Goal: Information Seeking & Learning: Learn about a topic

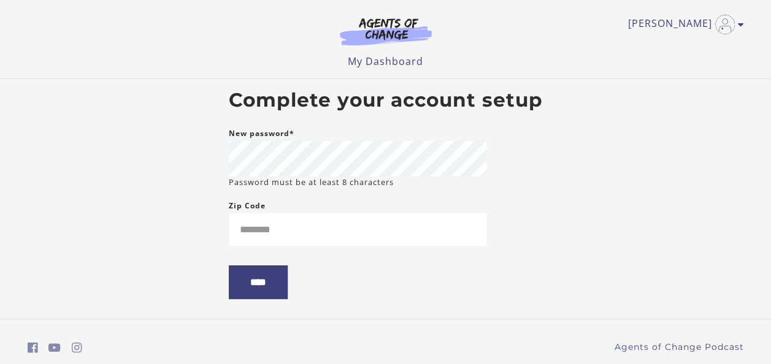
click at [568, 208] on body "Skip to main content Jill K My Account Support Sign Out Toggle menu Menu My Das…" at bounding box center [385, 182] width 771 height 364
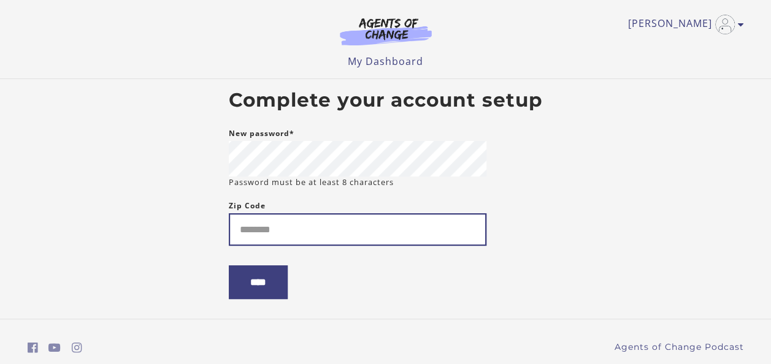
click at [272, 227] on input "Zip Code" at bounding box center [357, 229] width 257 height 32
type input "*****"
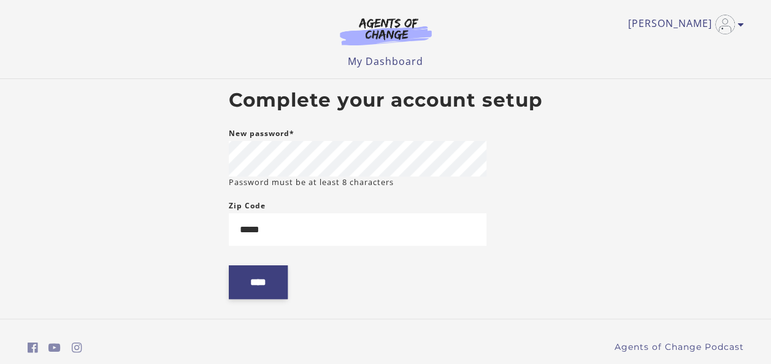
click at [259, 281] on input "****" at bounding box center [258, 282] width 59 height 34
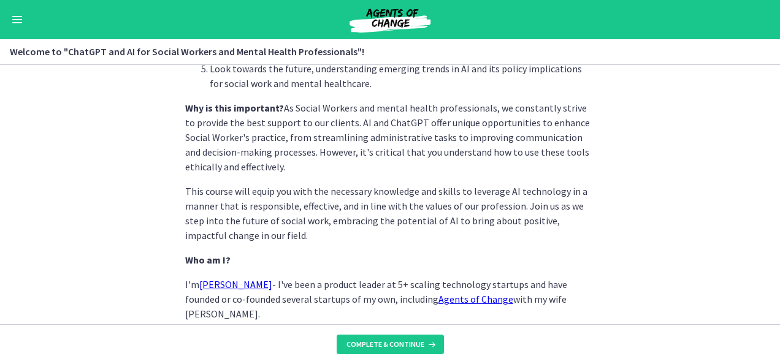
scroll to position [570, 0]
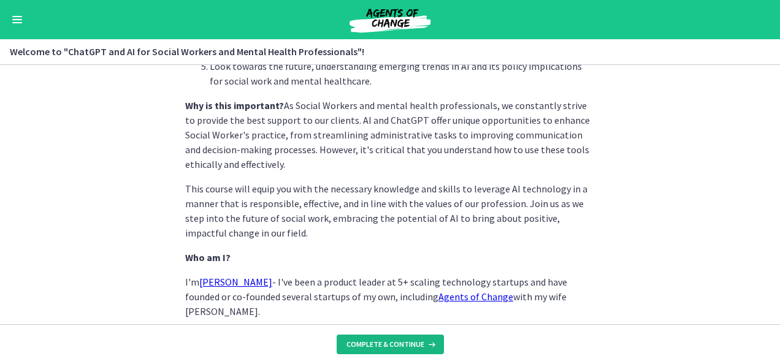
click at [384, 341] on span "Complete & continue" at bounding box center [385, 345] width 78 height 10
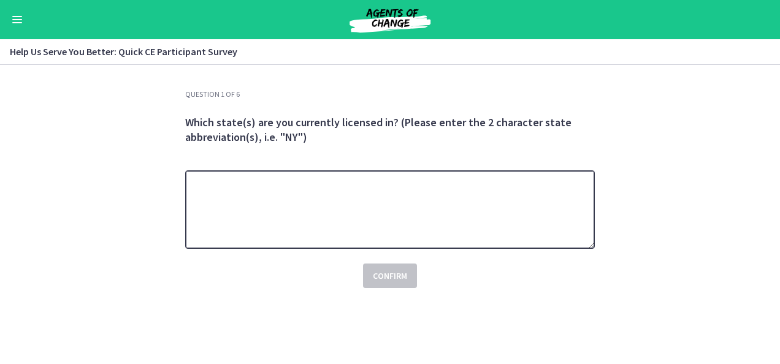
click at [308, 191] on textarea at bounding box center [390, 209] width 410 height 78
type textarea "**"
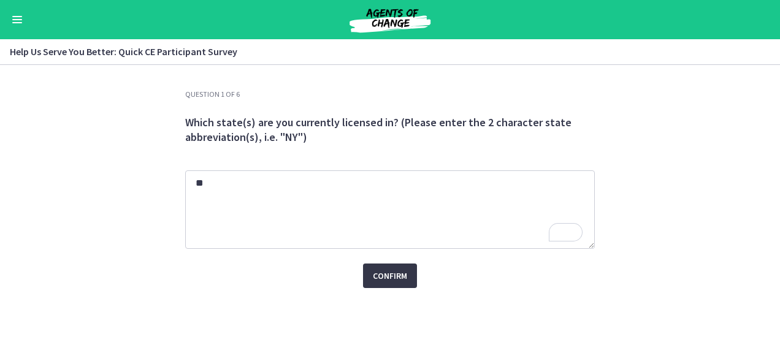
click at [393, 275] on span "Confirm" at bounding box center [390, 276] width 34 height 15
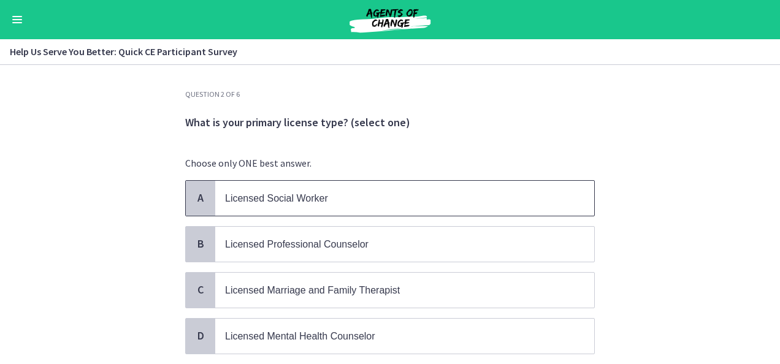
click at [292, 195] on span "Licensed Social Worker" at bounding box center [276, 198] width 103 height 10
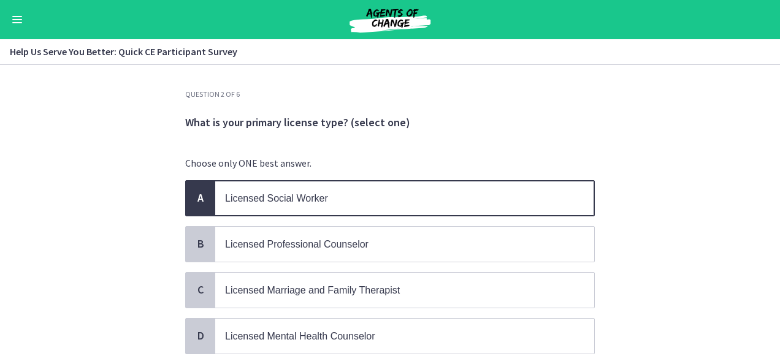
scroll to position [129, 0]
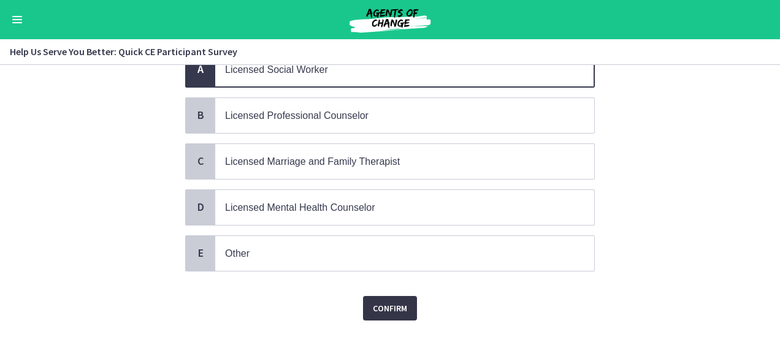
click at [379, 301] on span "Confirm" at bounding box center [390, 308] width 34 height 15
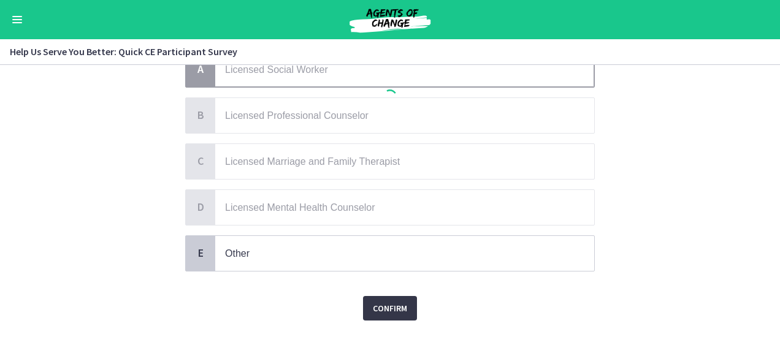
scroll to position [0, 0]
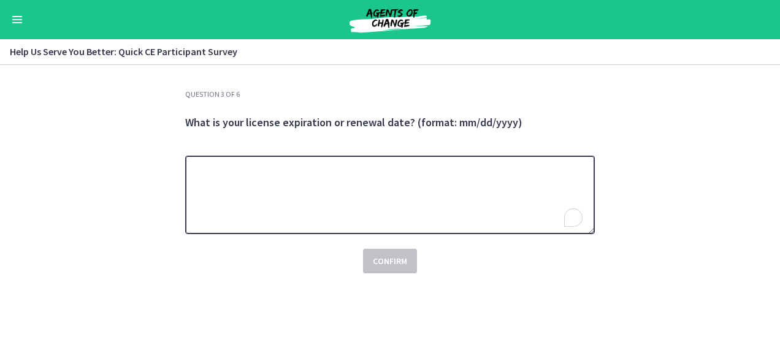
click at [338, 175] on textarea "To enrich screen reader interactions, please activate Accessibility in Grammarl…" at bounding box center [390, 195] width 410 height 78
type textarea "*"
type textarea "********"
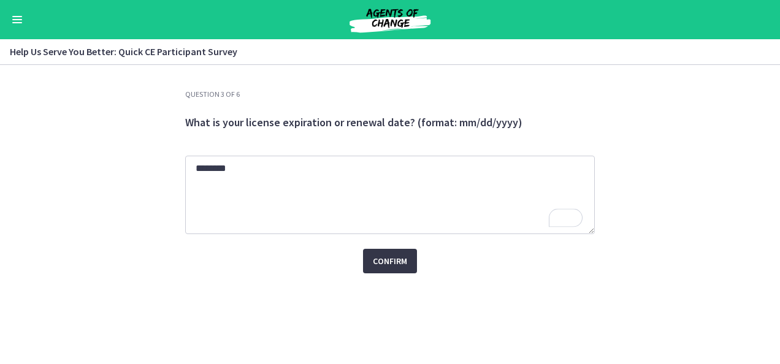
click at [388, 260] on span "Confirm" at bounding box center [390, 261] width 34 height 15
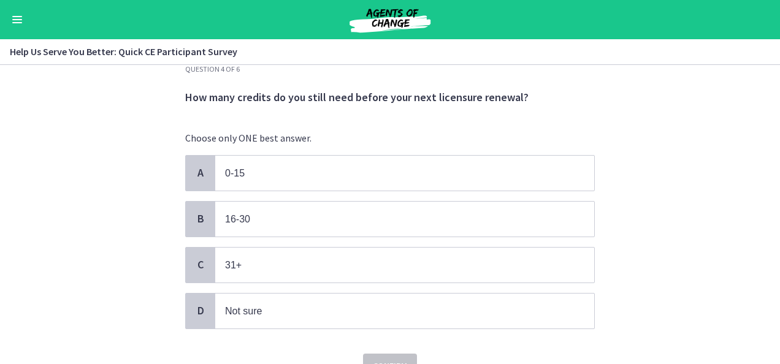
scroll to position [26, 0]
click at [275, 217] on p "16-30" at bounding box center [392, 218] width 335 height 15
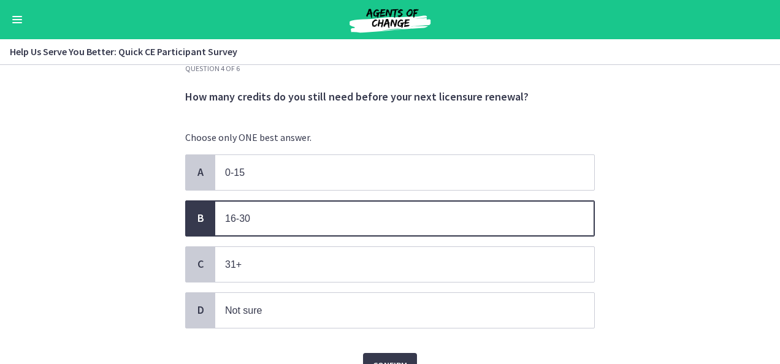
scroll to position [84, 0]
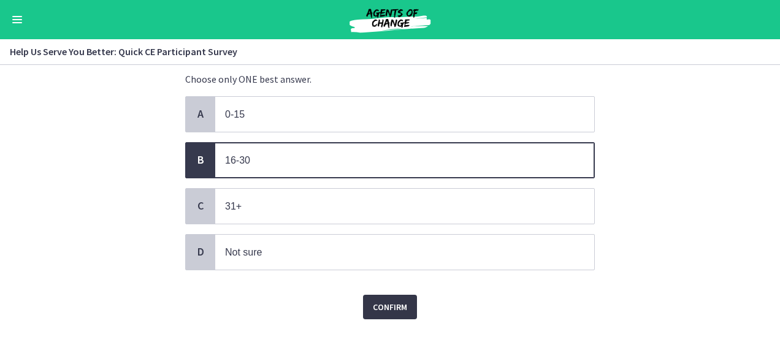
click at [379, 300] on span "Confirm" at bounding box center [390, 307] width 34 height 15
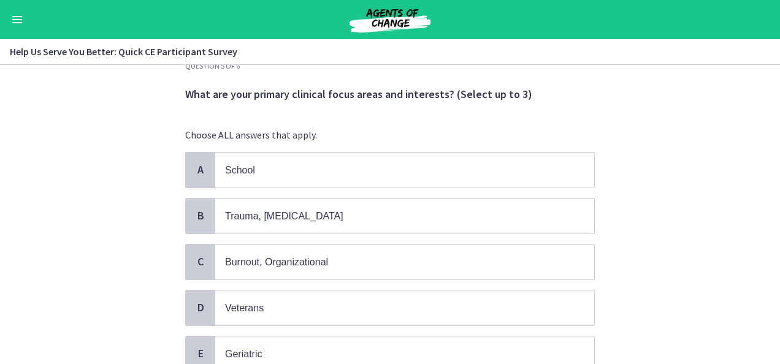
scroll to position [28, 0]
click at [297, 216] on p "Trauma, [MEDICAL_DATA]" at bounding box center [392, 216] width 335 height 15
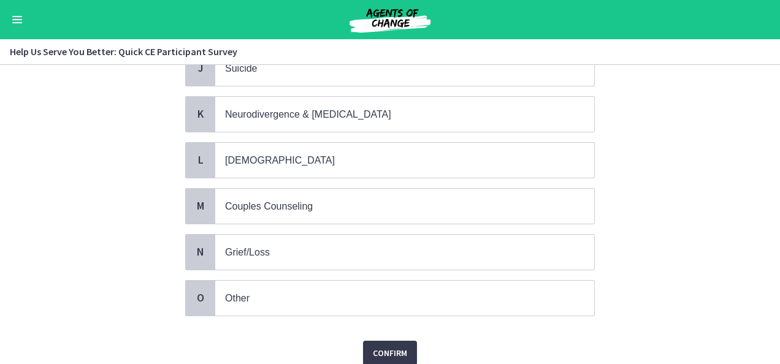
scroll to position [560, 0]
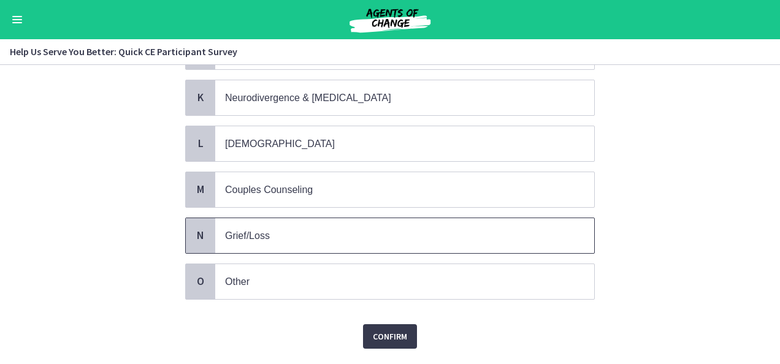
click at [278, 228] on p "Grief/Loss" at bounding box center [392, 235] width 335 height 15
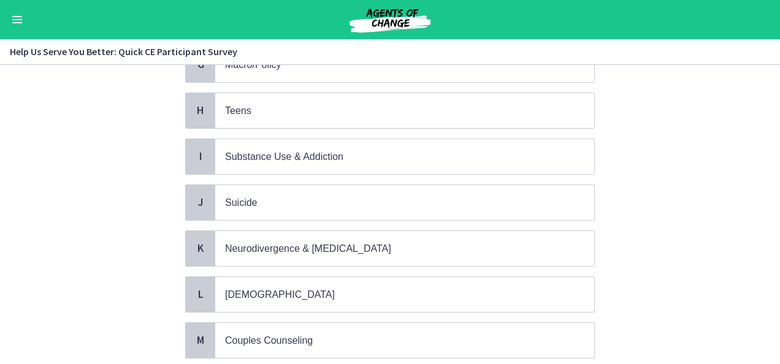
scroll to position [579, 0]
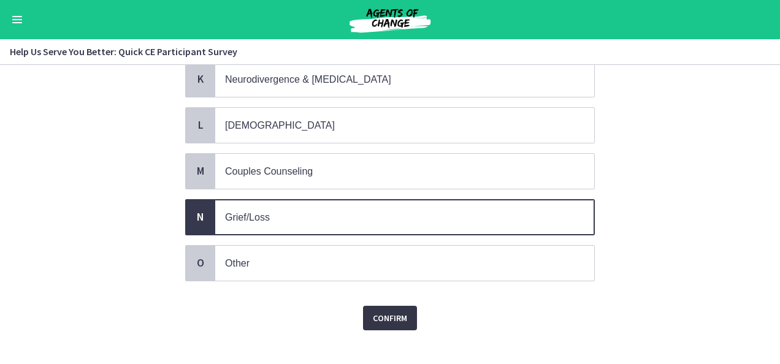
click at [379, 311] on span "Confirm" at bounding box center [390, 318] width 34 height 15
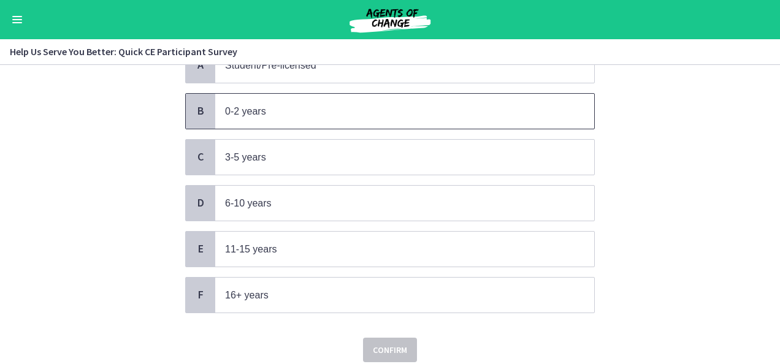
scroll to position [174, 0]
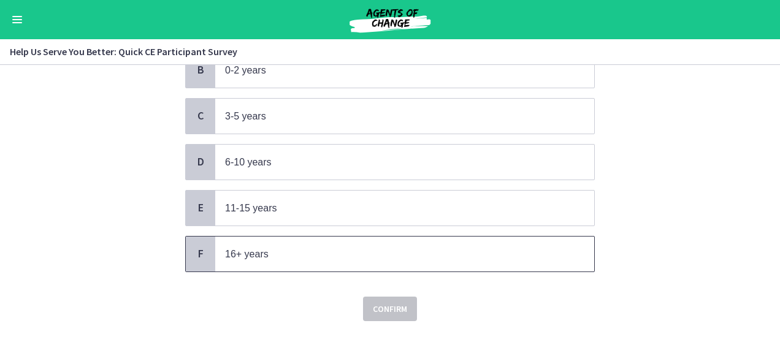
click at [290, 240] on span "16+ years" at bounding box center [404, 254] width 379 height 35
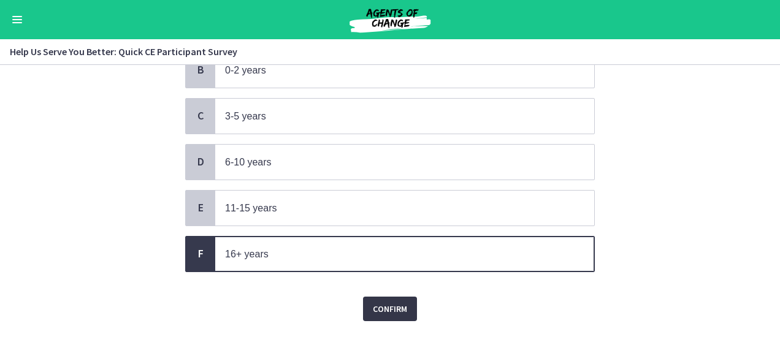
click at [384, 302] on span "Confirm" at bounding box center [390, 309] width 34 height 15
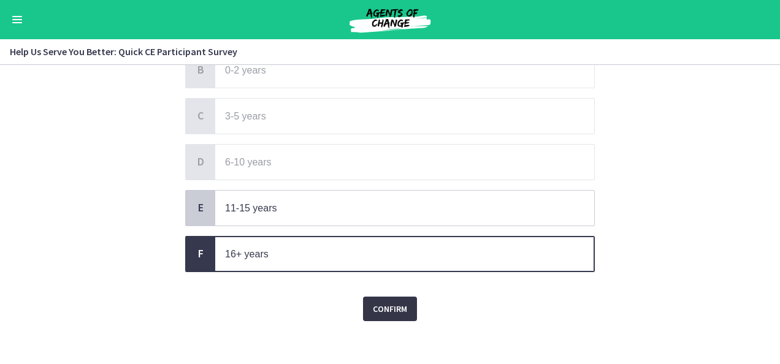
scroll to position [0, 0]
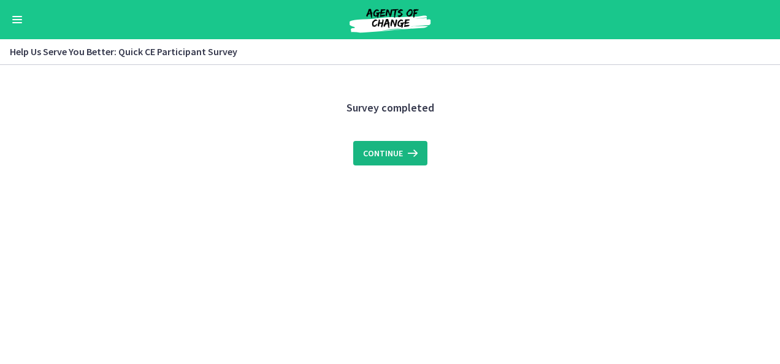
click at [376, 150] on span "Continue" at bounding box center [383, 153] width 40 height 15
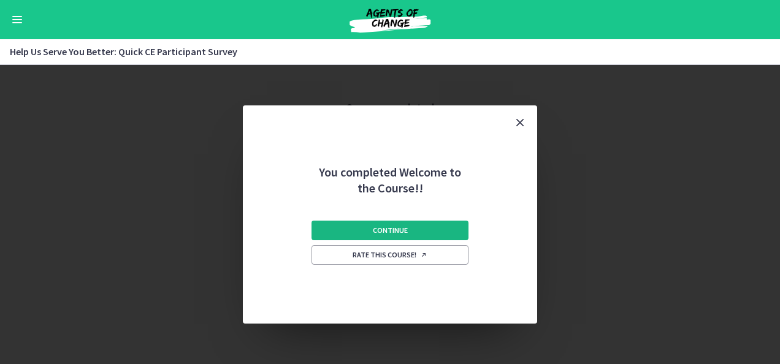
click at [373, 232] on span "Continue" at bounding box center [390, 231] width 35 height 10
